Goal: Transaction & Acquisition: Purchase product/service

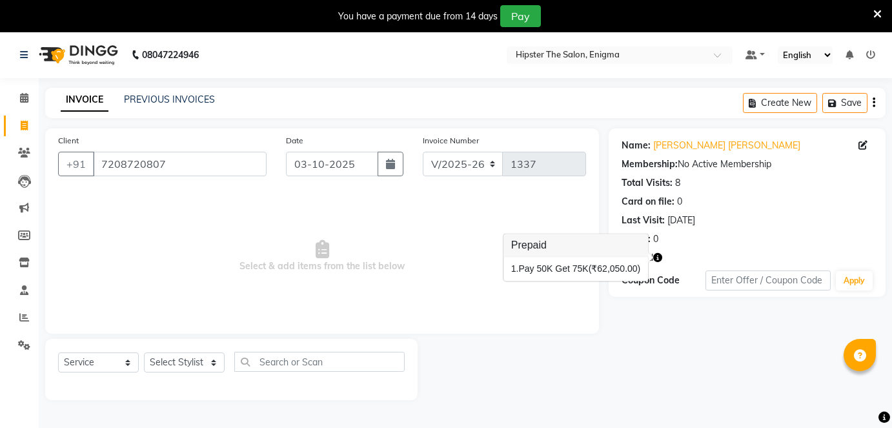
select select "4468"
select select "service"
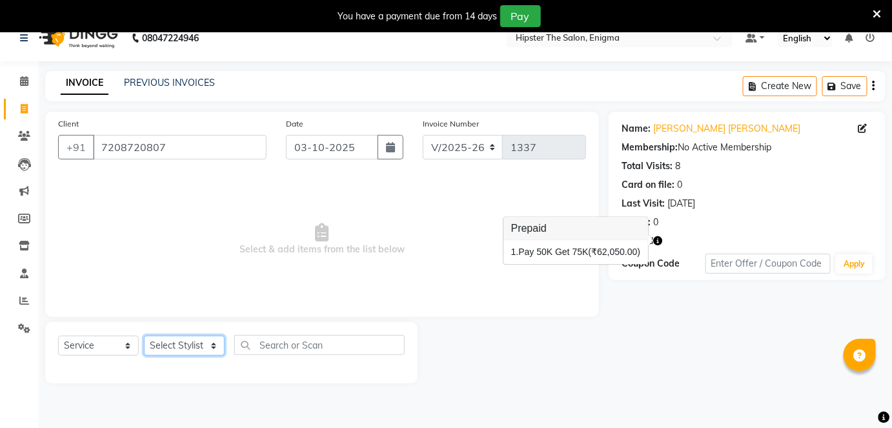
click at [188, 349] on select "Select Stylist [PERSON_NAME] [PERSON_NAME] [PERSON_NAME] [PERSON_NAME] poonam […" at bounding box center [184, 346] width 81 height 20
select select "85797"
click at [144, 336] on select "Select Stylist [PERSON_NAME] [PERSON_NAME] [PERSON_NAME] [PERSON_NAME] poonam […" at bounding box center [184, 346] width 81 height 20
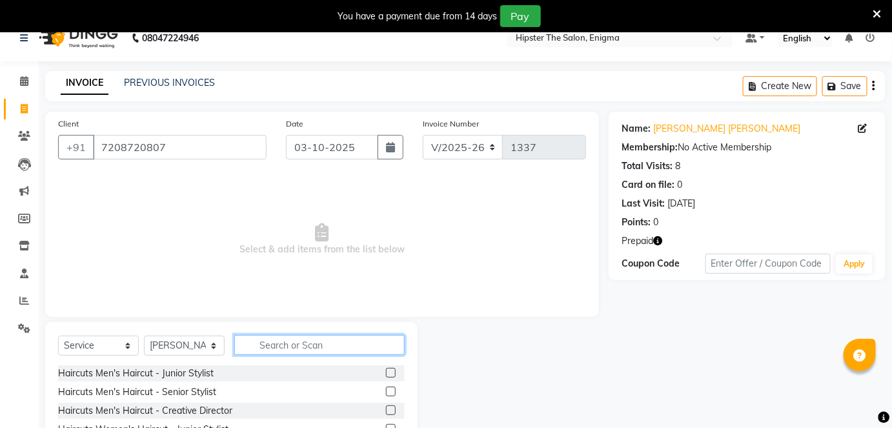
click at [327, 343] on input "text" at bounding box center [319, 345] width 170 height 20
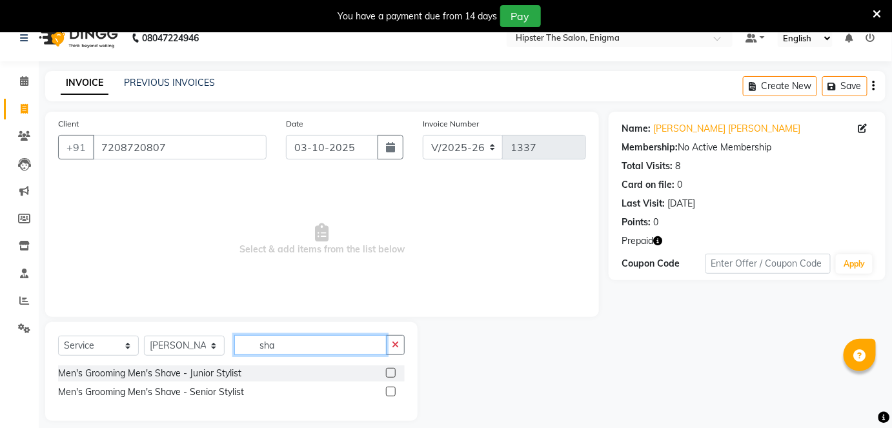
type input "sha"
click at [388, 375] on label at bounding box center [391, 373] width 10 height 10
click at [388, 375] on input "checkbox" at bounding box center [390, 373] width 8 height 8
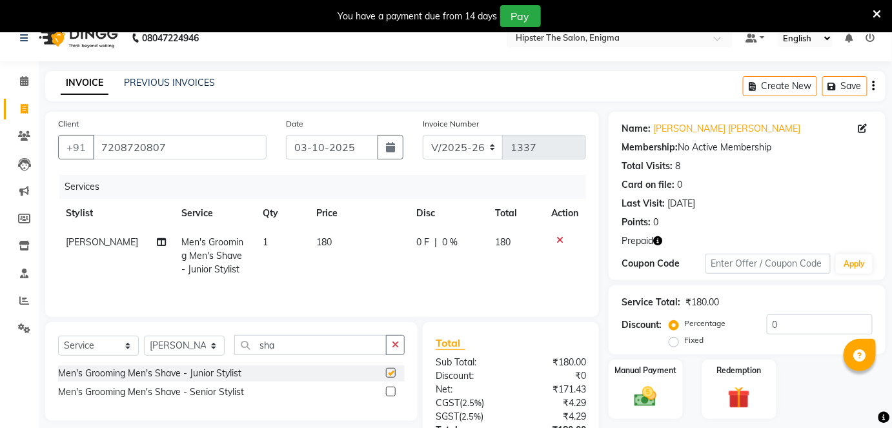
checkbox input "false"
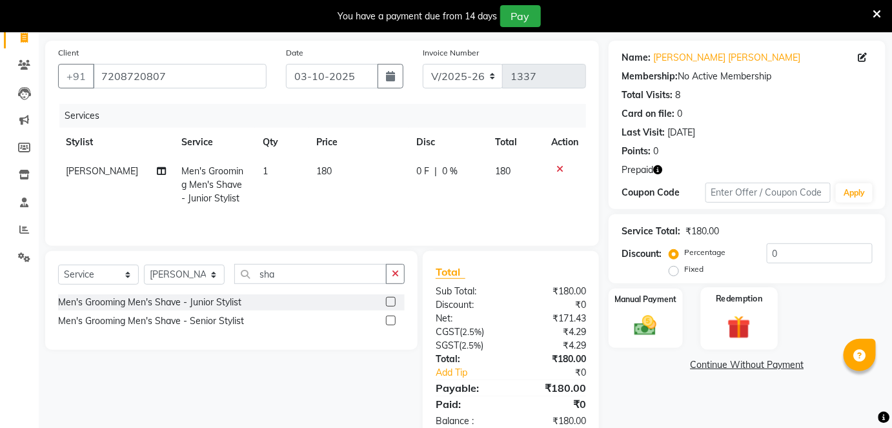
click at [745, 325] on img at bounding box center [738, 326] width 37 height 29
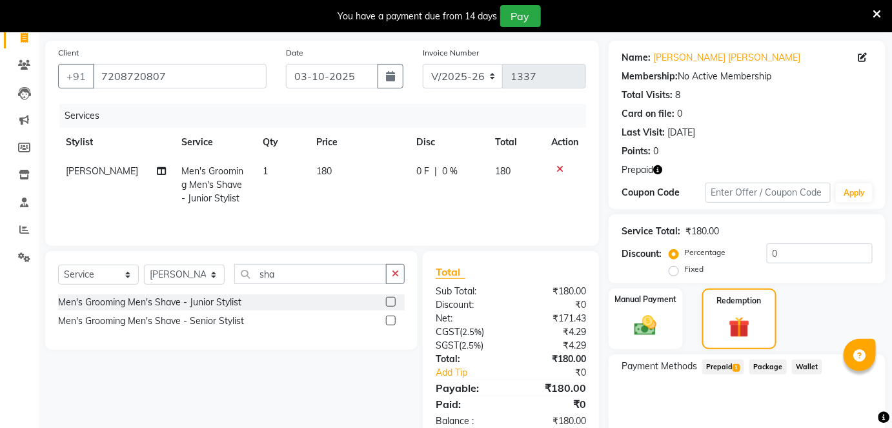
click at [734, 364] on span "1" at bounding box center [735, 368] width 7 height 8
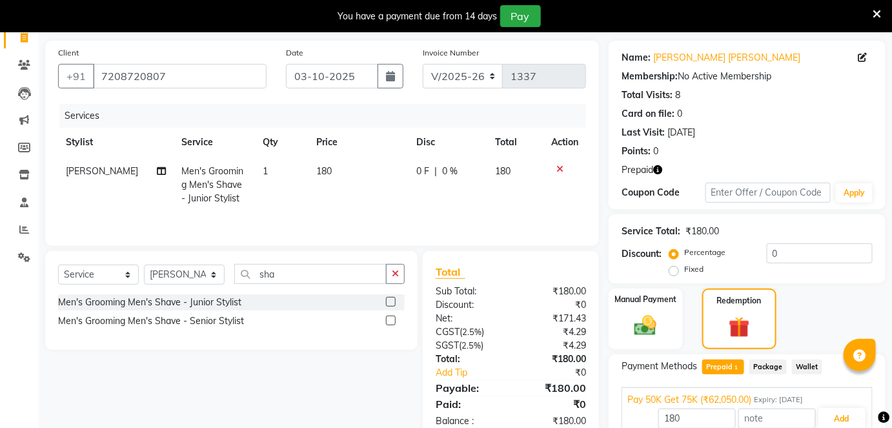
scroll to position [132, 0]
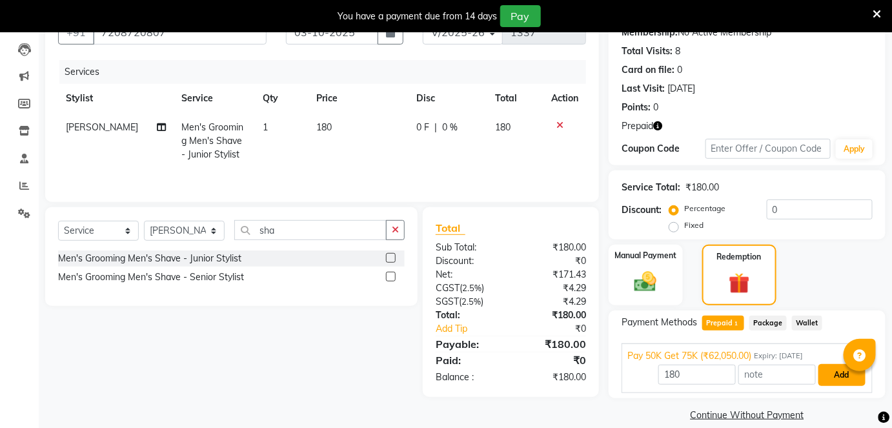
click at [832, 367] on button "Add" at bounding box center [841, 375] width 47 height 22
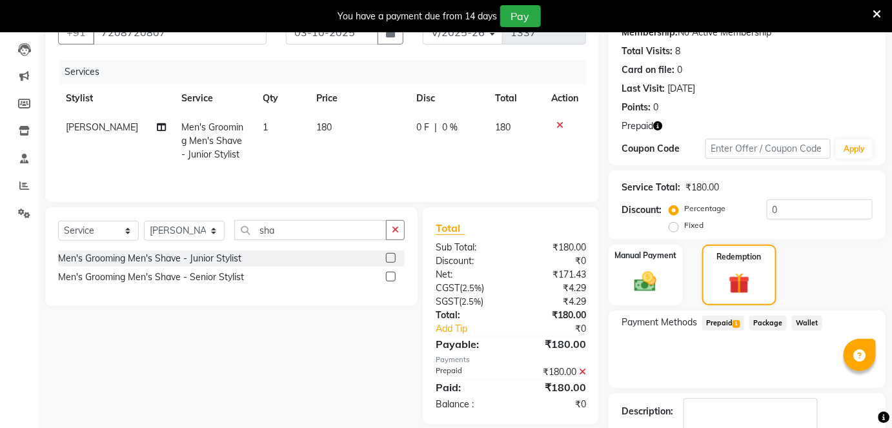
scroll to position [208, 0]
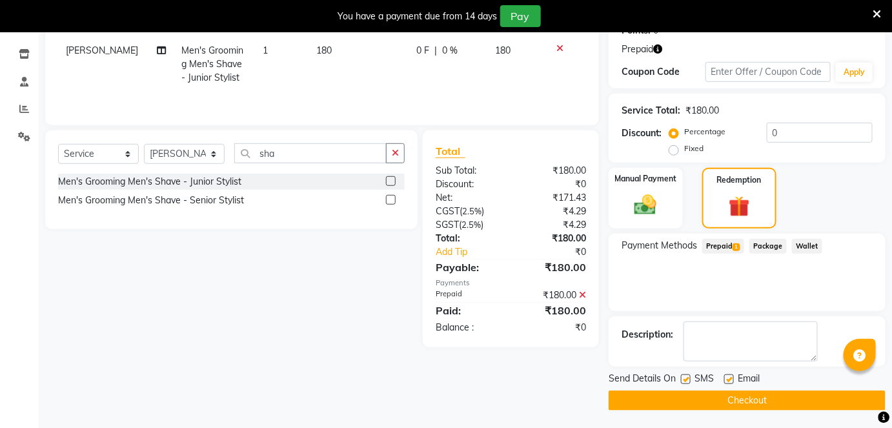
click at [773, 399] on button "Checkout" at bounding box center [747, 400] width 277 height 20
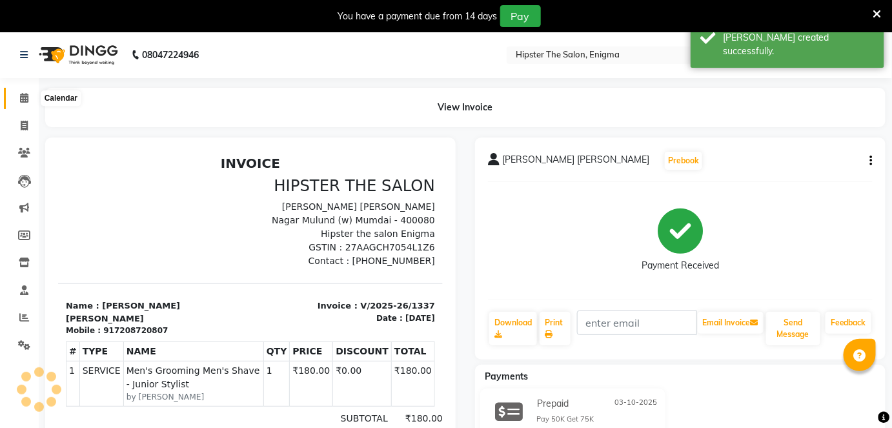
click at [15, 92] on span at bounding box center [24, 98] width 23 height 15
